Goal: Task Accomplishment & Management: Manage account settings

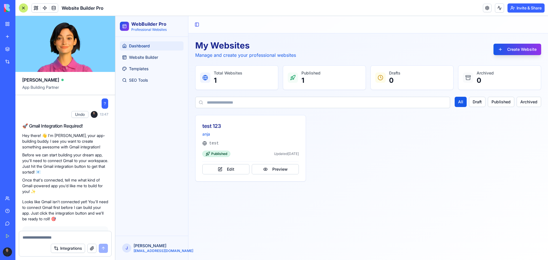
scroll to position [672, 0]
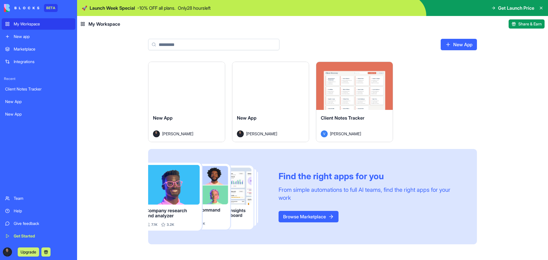
click at [7, 6] on img at bounding box center [21, 8] width 35 height 8
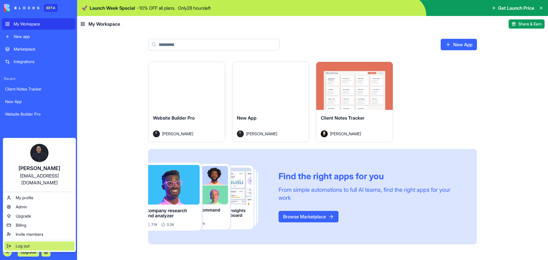
click at [16, 243] on span "Log out" at bounding box center [23, 246] width 14 height 6
